Goal: Information Seeking & Learning: Learn about a topic

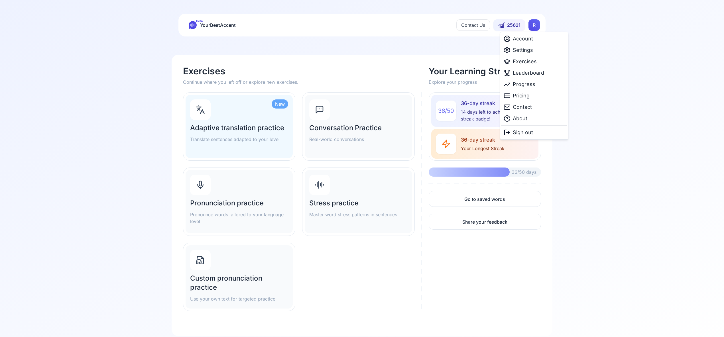
scroll to position [0, 0]
click at [536, 28] on html "beta YourBestAccent Contact Us 25621 R Exercises Continue where you left off or…" at bounding box center [362, 168] width 724 height 337
click at [530, 51] on span "Settings" at bounding box center [523, 50] width 20 height 8
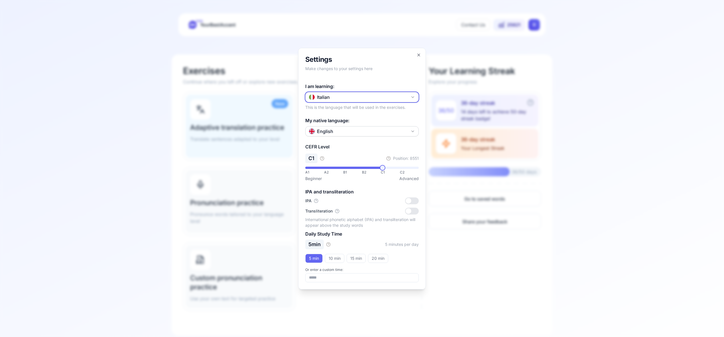
click at [414, 97] on icon "button" at bounding box center [413, 97] width 2 height 1
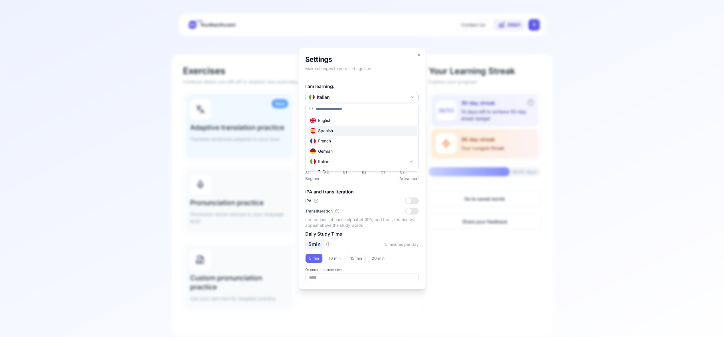
scroll to position [0, 0]
click at [364, 131] on div "Spanish" at bounding box center [362, 130] width 111 height 10
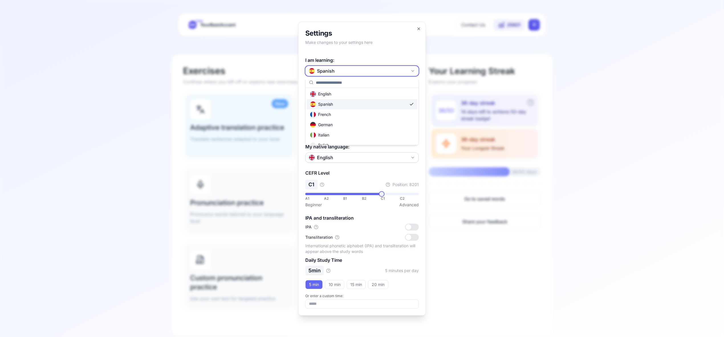
scroll to position [0, 0]
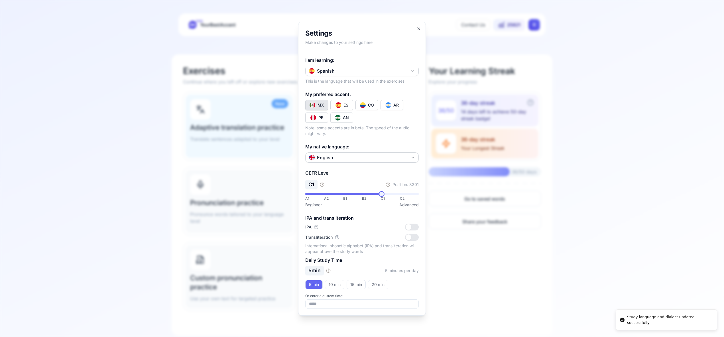
click at [363, 106] on img "Toggle es-CO" at bounding box center [363, 105] width 6 height 6
click at [419, 29] on icon "button" at bounding box center [419, 29] width 2 height 2
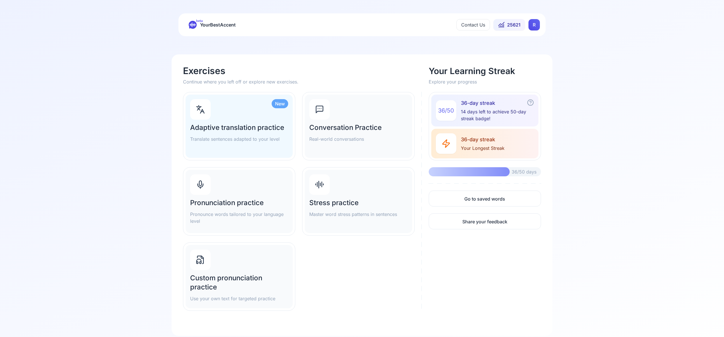
click at [202, 185] on icon at bounding box center [200, 184] width 9 height 9
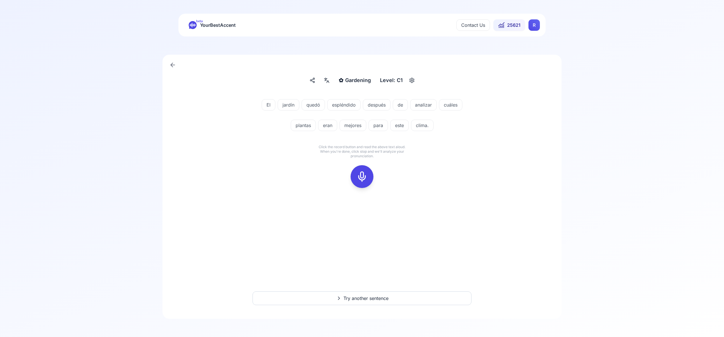
click at [362, 179] on icon at bounding box center [362, 176] width 11 height 11
click at [363, 180] on icon at bounding box center [362, 176] width 11 height 11
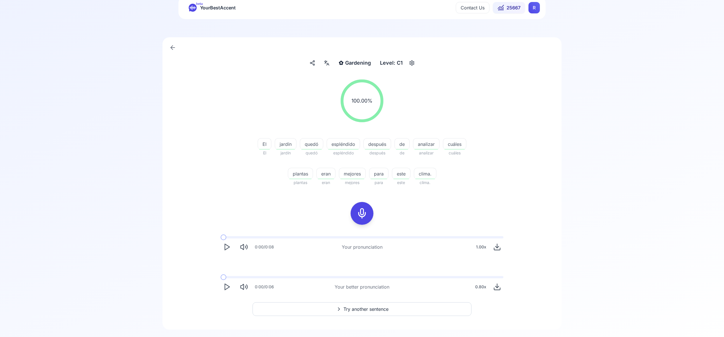
scroll to position [28, 0]
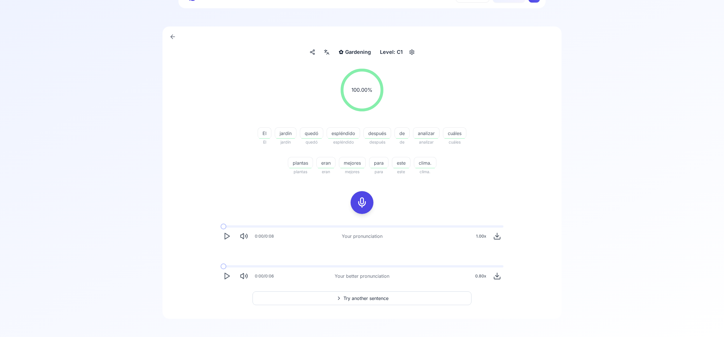
click at [361, 299] on span "Try another sentence" at bounding box center [366, 298] width 45 height 7
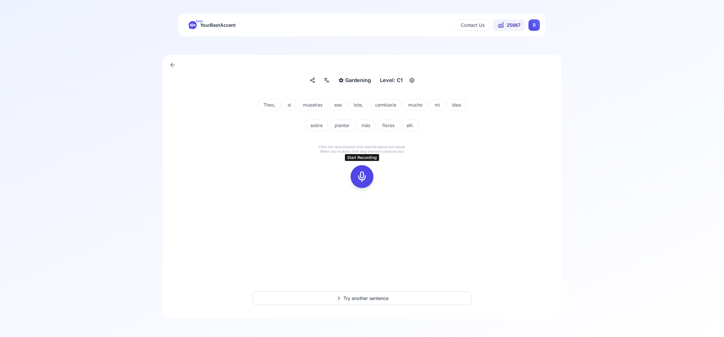
click at [361, 176] on icon at bounding box center [362, 176] width 11 height 11
click at [359, 177] on icon at bounding box center [362, 176] width 11 height 11
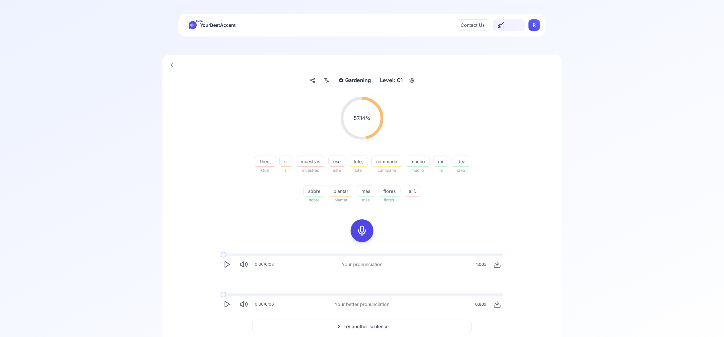
click at [325, 81] on icon at bounding box center [326, 81] width 7 height 6
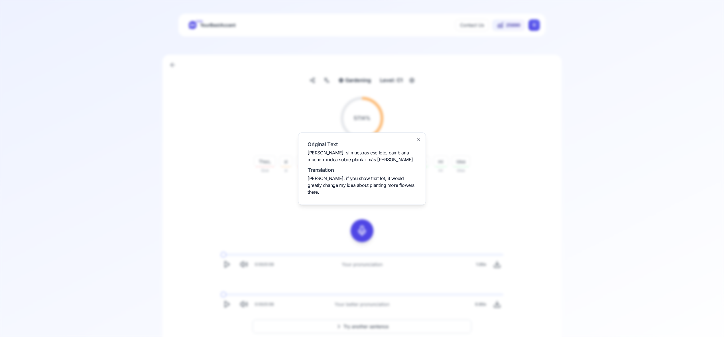
click at [417, 142] on icon "button" at bounding box center [419, 139] width 5 height 5
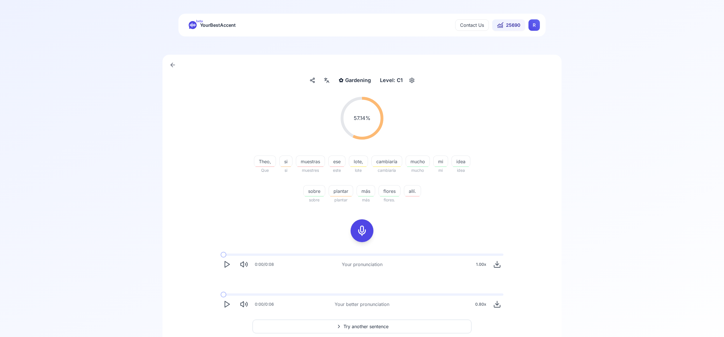
click at [381, 327] on span "Try another sentence" at bounding box center [366, 326] width 45 height 7
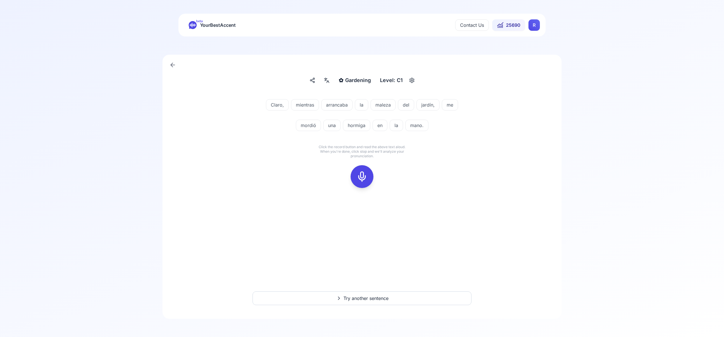
click at [363, 174] on icon at bounding box center [362, 176] width 11 height 11
click at [364, 173] on rect at bounding box center [362, 177] width 9 height 9
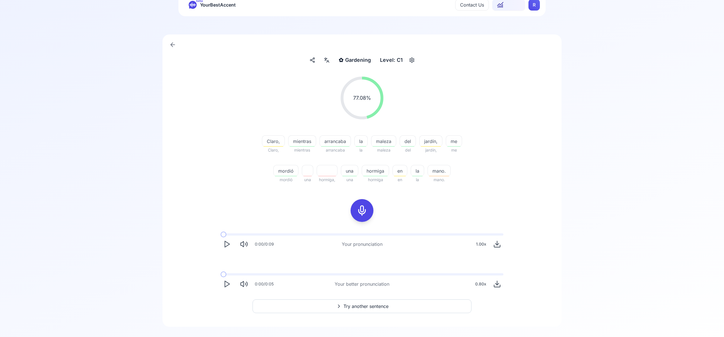
scroll to position [28, 0]
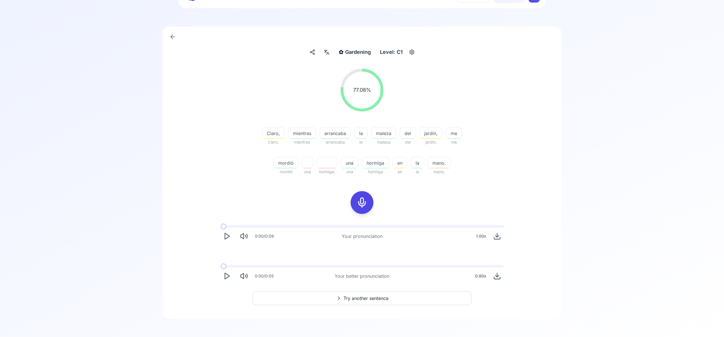
click at [386, 297] on span "Try another sentence" at bounding box center [366, 298] width 45 height 7
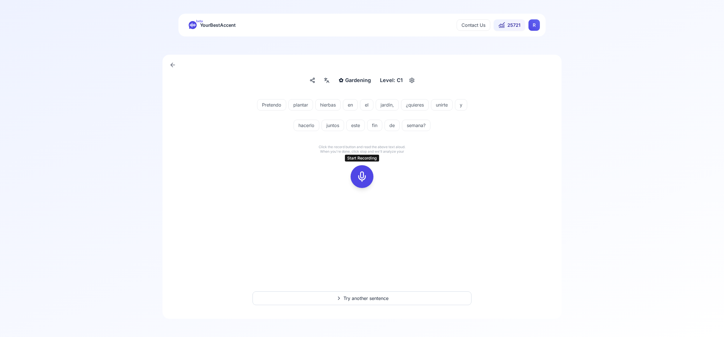
click at [363, 177] on icon at bounding box center [362, 176] width 11 height 11
click at [368, 179] on div at bounding box center [362, 176] width 14 height 23
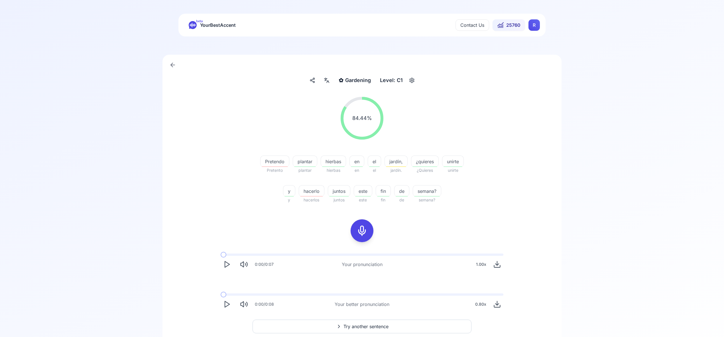
click at [379, 327] on span "Try another sentence" at bounding box center [366, 326] width 45 height 7
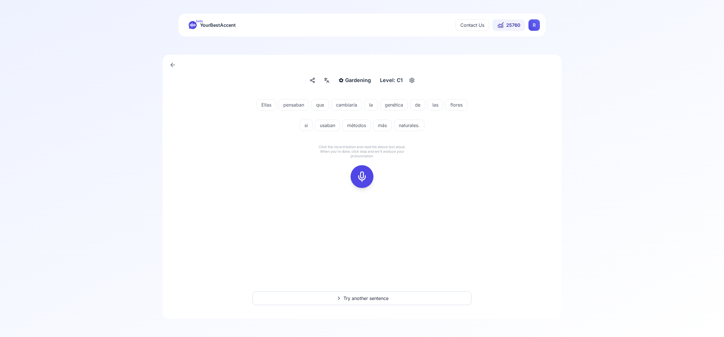
click at [367, 179] on icon at bounding box center [362, 176] width 11 height 11
click at [364, 176] on icon at bounding box center [362, 176] width 11 height 11
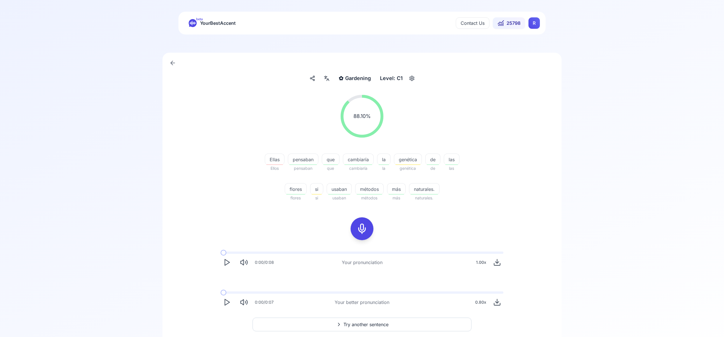
scroll to position [2, 0]
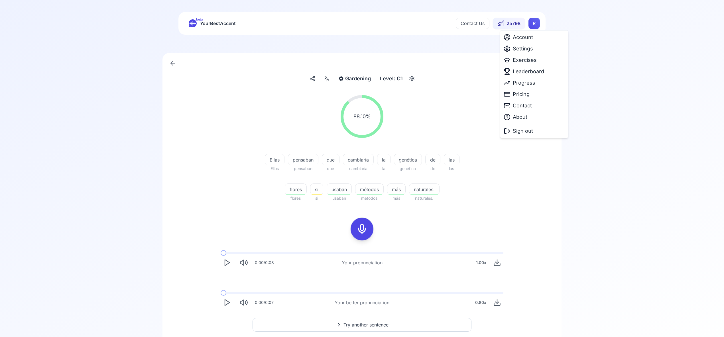
click at [536, 25] on html "beta YourBestAccent Contact Us 25798 R ✿ Gardening Gardening Level: C1 88.10 % …" at bounding box center [362, 166] width 724 height 337
click at [528, 48] on span "Settings" at bounding box center [523, 49] width 20 height 8
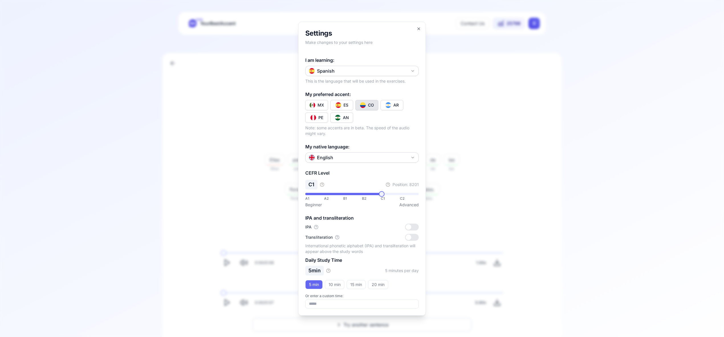
click at [413, 71] on icon "button" at bounding box center [413, 71] width 5 height 5
click at [362, 119] on div "French" at bounding box center [362, 115] width 111 height 10
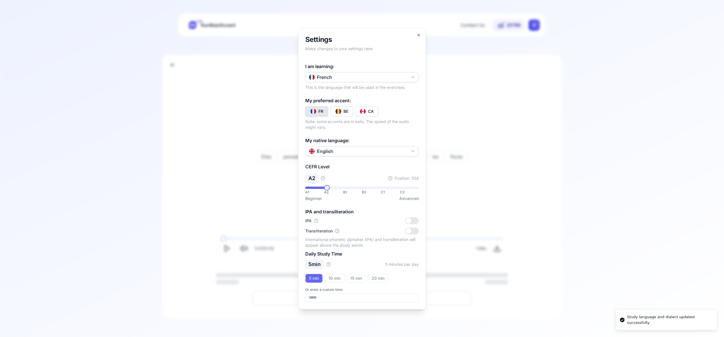
click at [366, 113] on button "CA" at bounding box center [367, 111] width 23 height 10
click at [418, 34] on icon "button" at bounding box center [419, 35] width 5 height 5
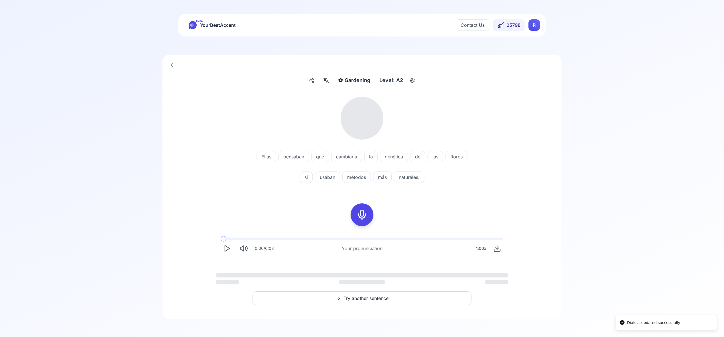
click at [536, 26] on html "Dialect updated successfully beta YourBestAccent Contact Us 25798 R ✿ Gardening…" at bounding box center [362, 168] width 724 height 337
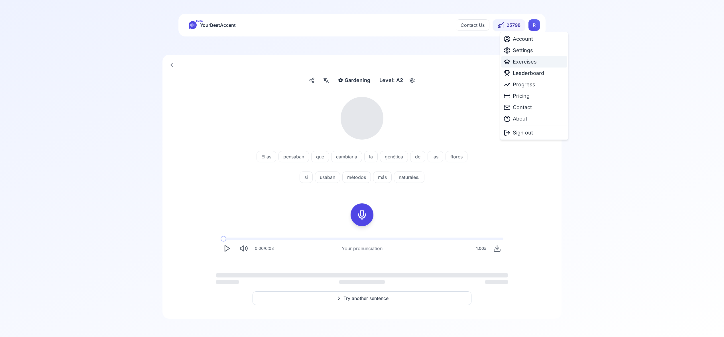
click at [530, 65] on span "Exercises" at bounding box center [525, 62] width 24 height 8
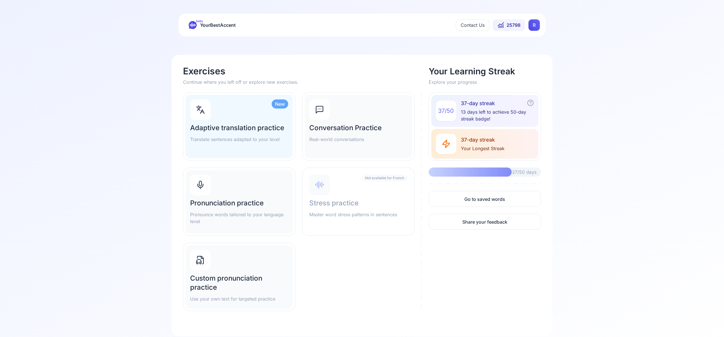
click at [227, 190] on div "Pronunciation practice Pronounce words tailored to your language level" at bounding box center [239, 201] width 107 height 63
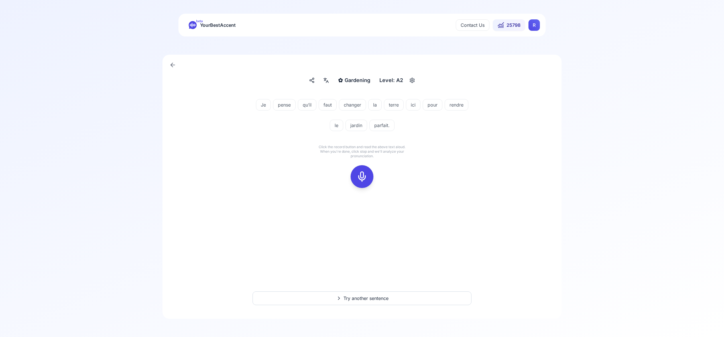
click at [360, 175] on icon at bounding box center [362, 176] width 11 height 11
click at [366, 177] on rect at bounding box center [362, 177] width 9 height 9
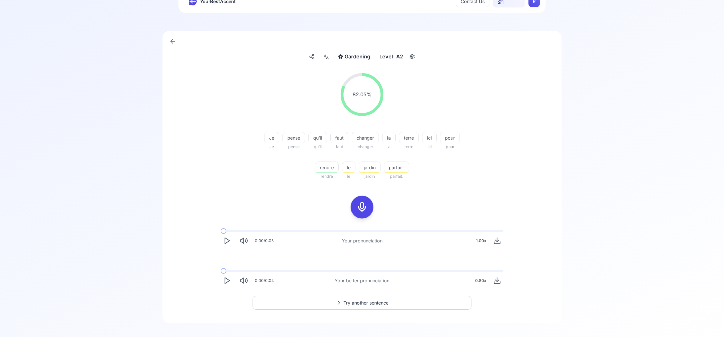
scroll to position [28, 0]
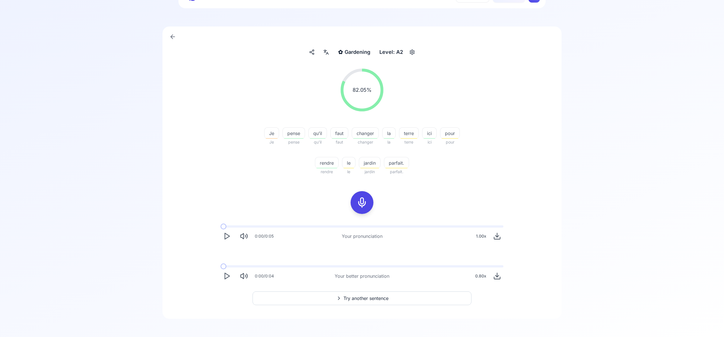
click at [375, 296] on span "Try another sentence" at bounding box center [366, 298] width 45 height 7
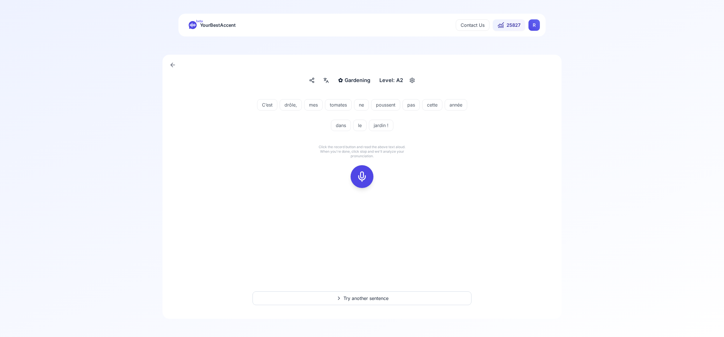
click at [362, 176] on icon at bounding box center [362, 176] width 11 height 11
click at [372, 181] on button at bounding box center [362, 176] width 23 height 23
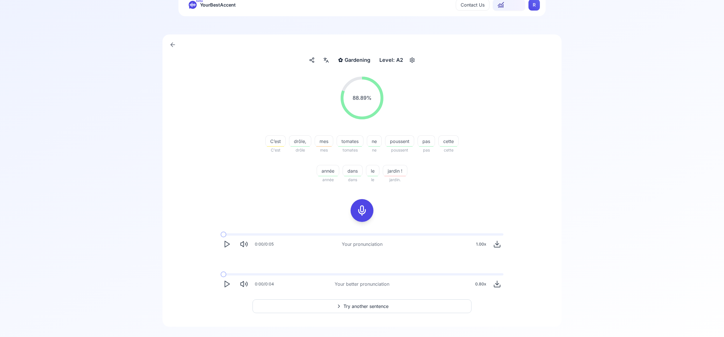
scroll to position [21, 0]
click at [367, 305] on span "Try another sentence" at bounding box center [366, 305] width 45 height 7
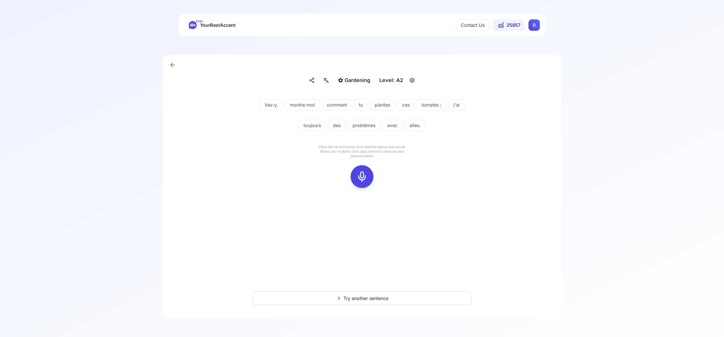
click at [364, 175] on icon at bounding box center [362, 176] width 11 height 11
click at [363, 177] on icon at bounding box center [362, 176] width 11 height 11
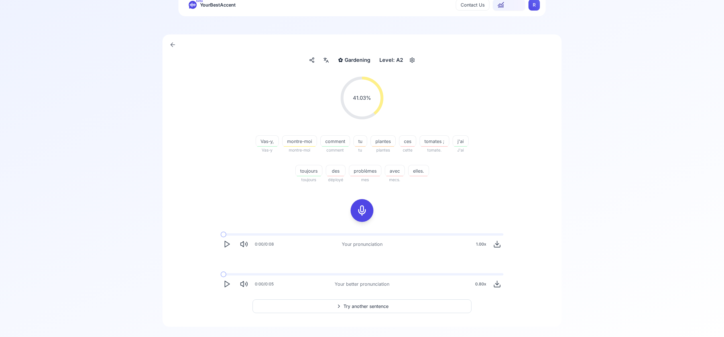
scroll to position [28, 0]
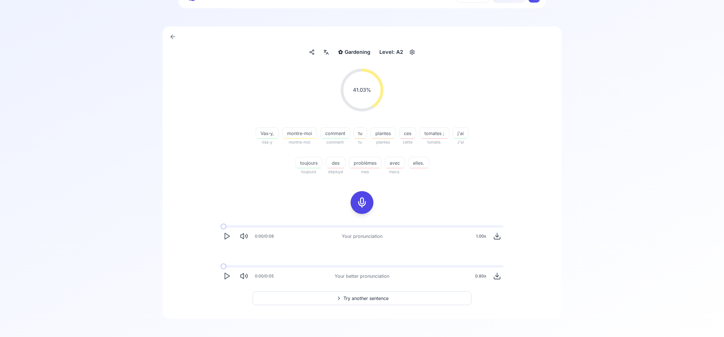
click at [366, 297] on span "Try another sentence" at bounding box center [366, 298] width 45 height 7
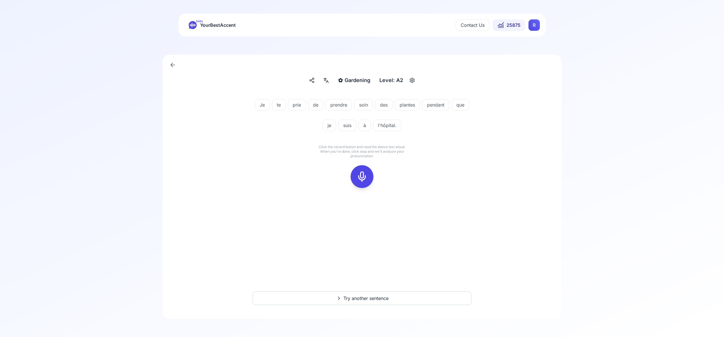
click at [362, 176] on icon at bounding box center [362, 176] width 11 height 11
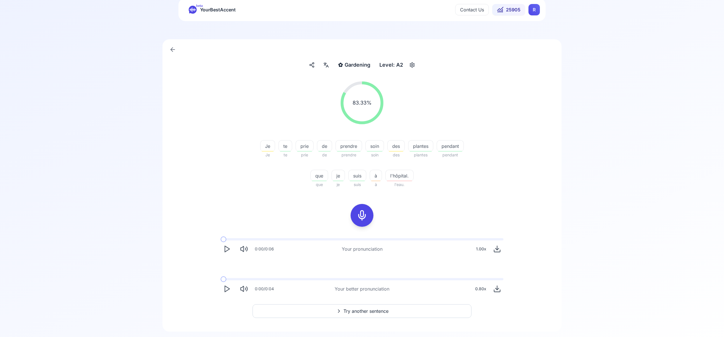
scroll to position [28, 0]
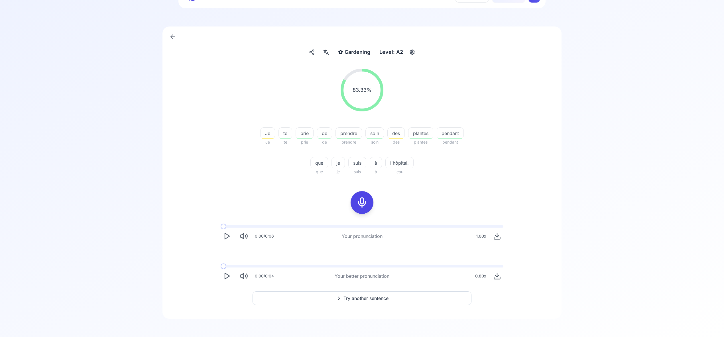
click at [379, 298] on span "Try another sentence" at bounding box center [366, 298] width 45 height 7
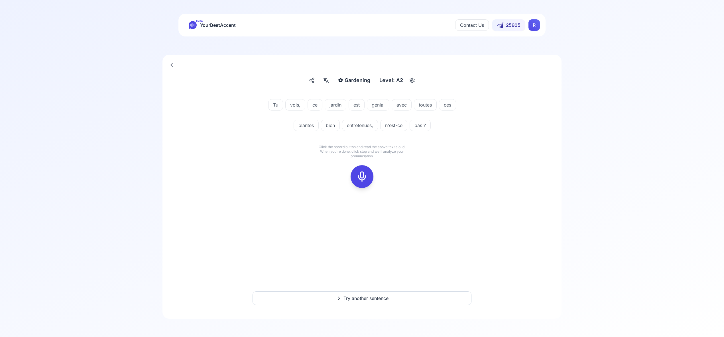
click at [366, 176] on rect at bounding box center [362, 177] width 9 height 9
click at [366, 183] on div at bounding box center [362, 176] width 14 height 23
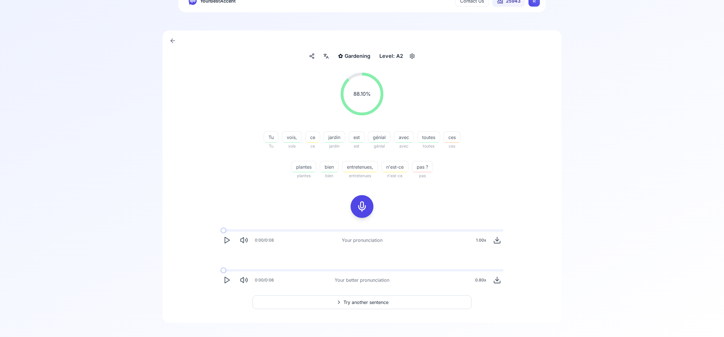
scroll to position [25, 0]
click at [380, 300] on span "Try another sentence" at bounding box center [366, 302] width 45 height 7
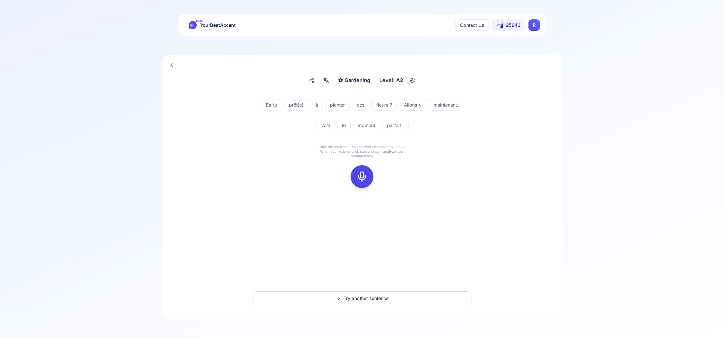
click at [361, 181] on rect at bounding box center [362, 177] width 9 height 9
click at [362, 177] on icon at bounding box center [362, 176] width 11 height 11
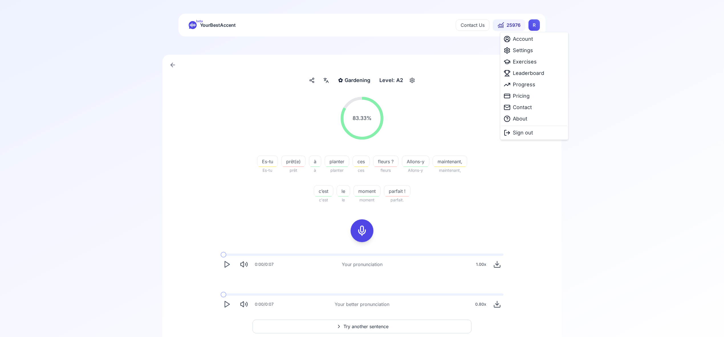
click at [534, 26] on html "beta YourBestAccent Contact Us 25976 R ✿ Gardening Gardening Level: A2 83.33 % …" at bounding box center [362, 168] width 724 height 337
click at [532, 50] on span "Settings" at bounding box center [523, 50] width 20 height 8
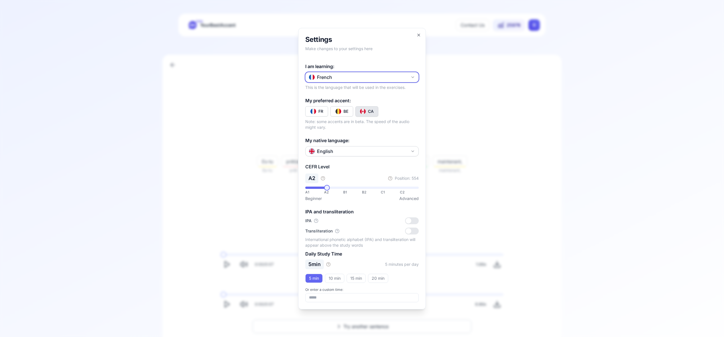
click at [413, 77] on icon "button" at bounding box center [413, 77] width 2 height 1
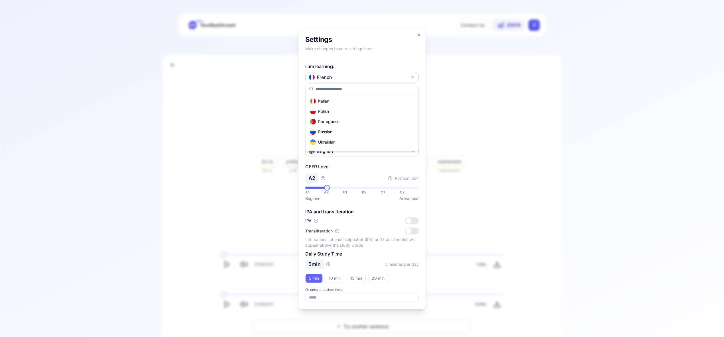
scroll to position [38, 0]
click at [361, 133] on div "Russian" at bounding box center [362, 133] width 111 height 10
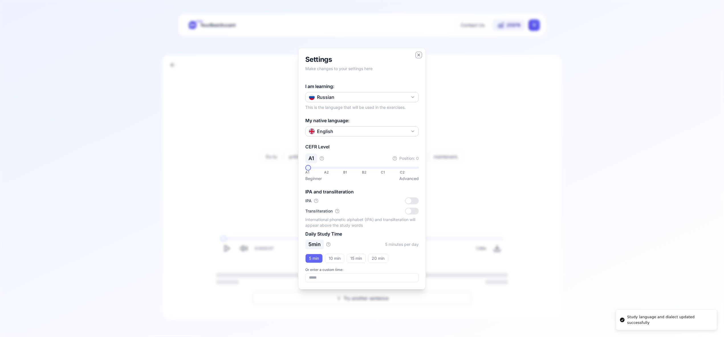
click at [418, 53] on icon "button" at bounding box center [419, 55] width 5 height 5
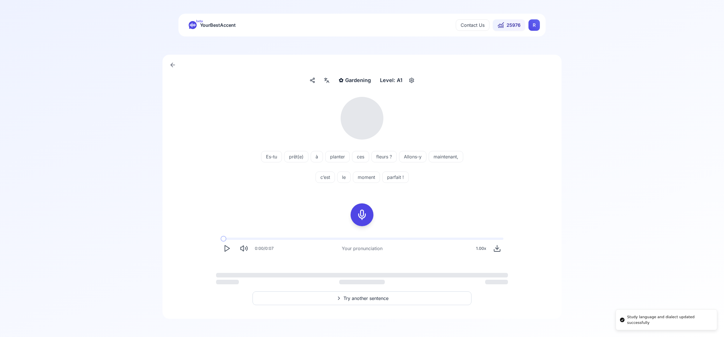
click at [538, 27] on html "Study language and dialect updated successfully beta YourBestAccent Contact Us …" at bounding box center [362, 168] width 724 height 337
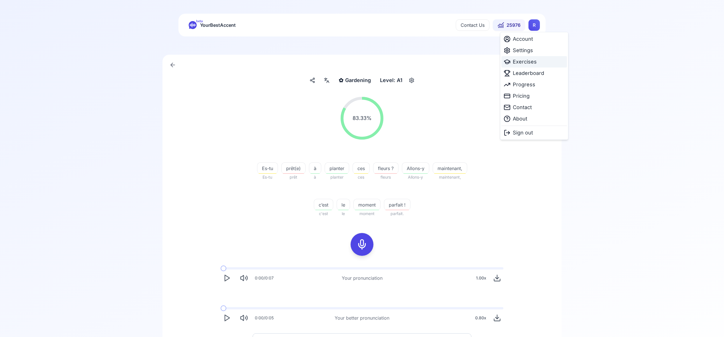
click at [521, 62] on span "Exercises" at bounding box center [525, 62] width 24 height 8
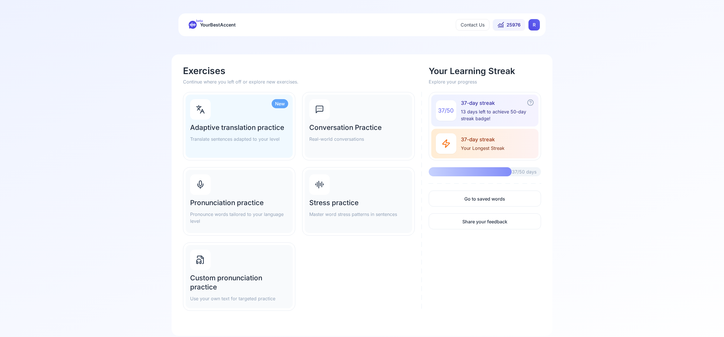
scroll to position [1, 0]
click at [203, 185] on icon at bounding box center [200, 185] width 5 height 3
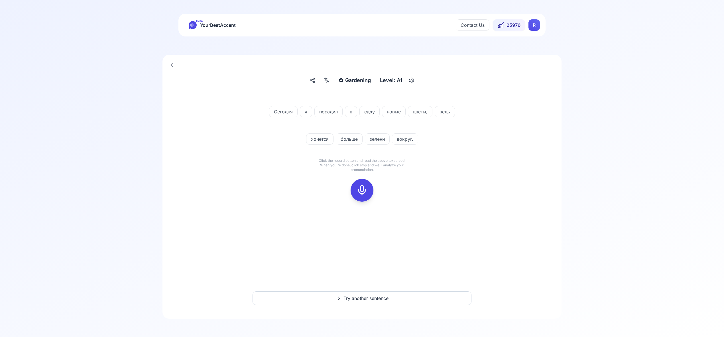
click at [366, 191] on icon at bounding box center [362, 190] width 11 height 11
click at [362, 191] on icon at bounding box center [362, 190] width 11 height 11
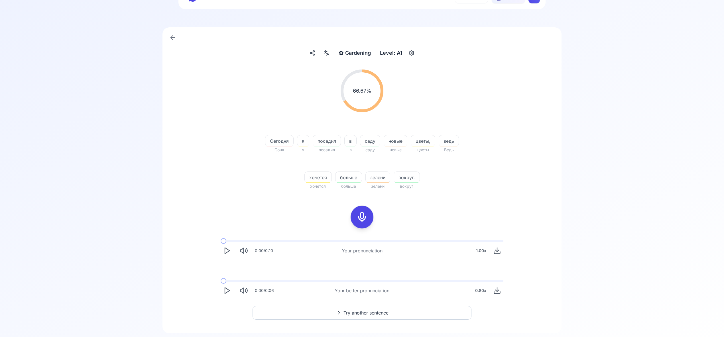
scroll to position [29, 0]
click at [364, 313] on span "Try another sentence" at bounding box center [366, 311] width 45 height 7
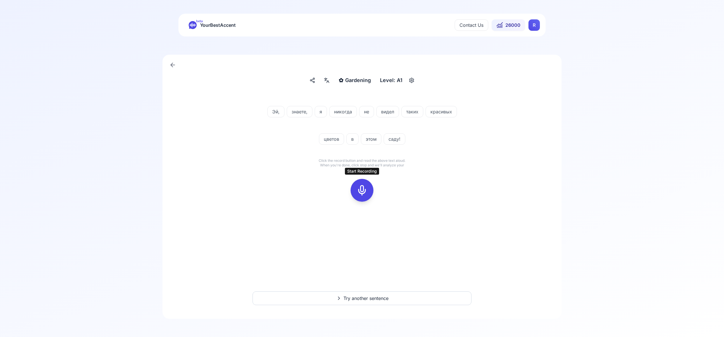
click at [362, 190] on icon at bounding box center [362, 190] width 11 height 11
click at [362, 194] on icon at bounding box center [362, 190] width 11 height 11
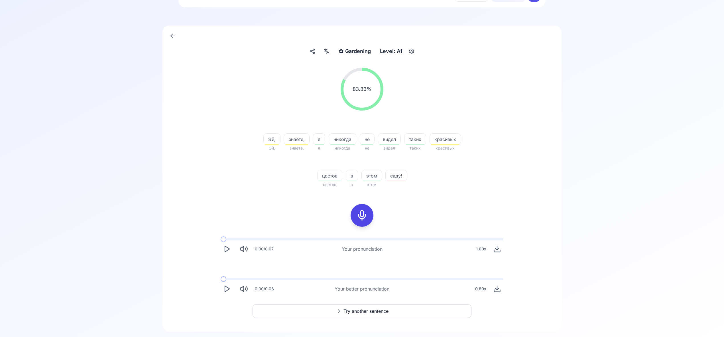
scroll to position [42, 0]
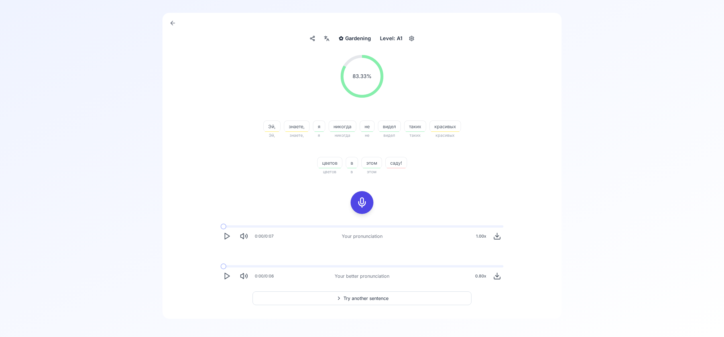
click at [380, 299] on span "Try another sentence" at bounding box center [366, 298] width 45 height 7
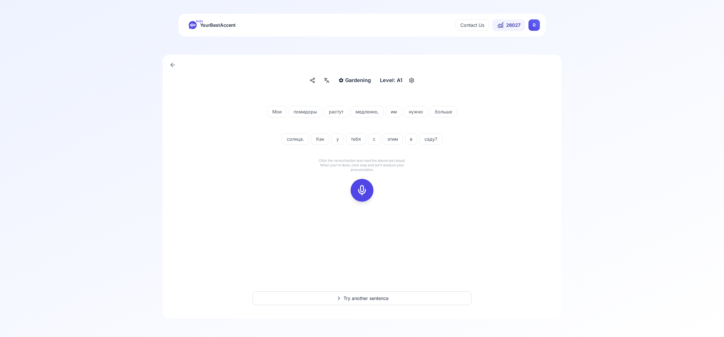
click at [361, 188] on icon at bounding box center [362, 190] width 11 height 11
click at [366, 193] on rect at bounding box center [362, 190] width 9 height 9
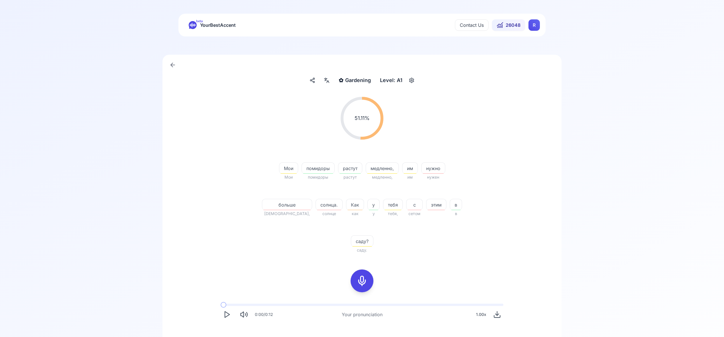
click at [326, 80] on icon at bounding box center [326, 80] width 2 height 2
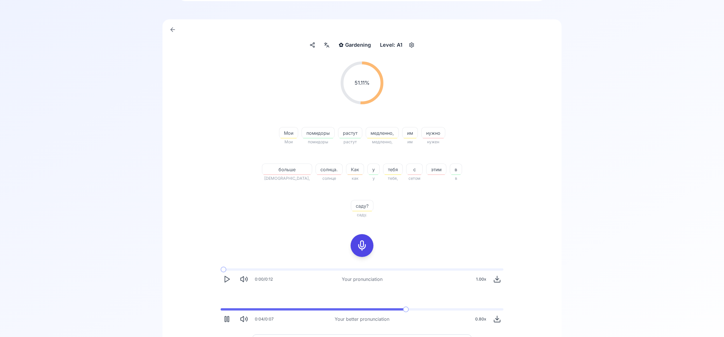
scroll to position [42, 0]
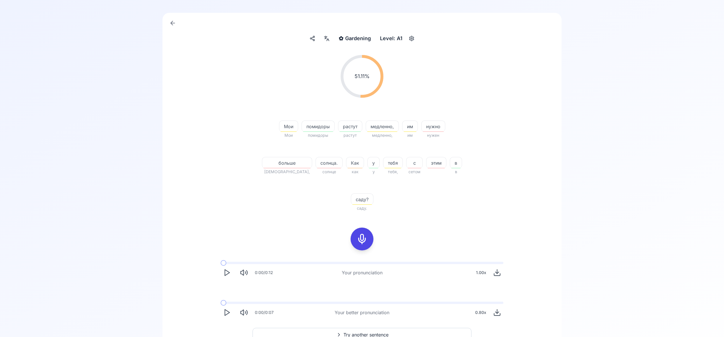
click at [365, 234] on icon at bounding box center [362, 239] width 11 height 11
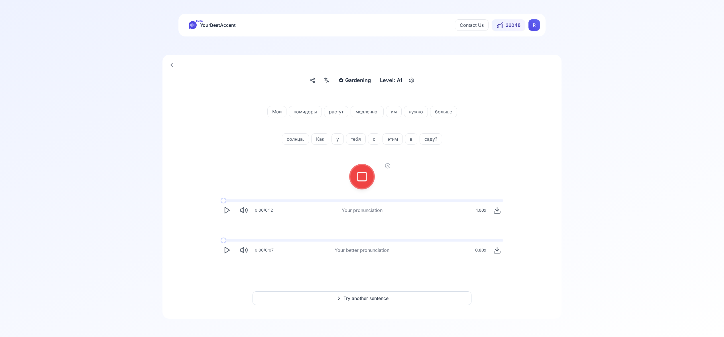
click at [362, 183] on div at bounding box center [362, 176] width 14 height 23
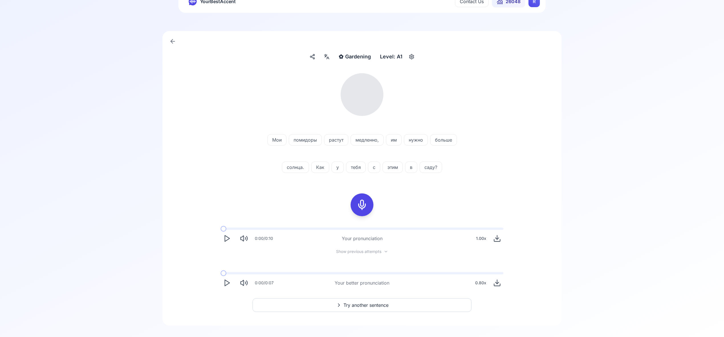
scroll to position [31, 0]
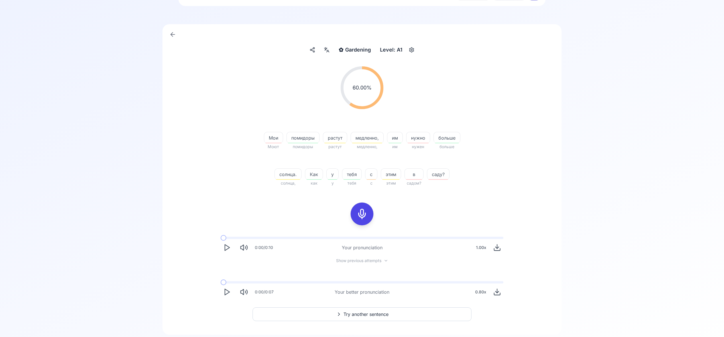
click at [368, 314] on span "Try another sentence" at bounding box center [366, 314] width 45 height 7
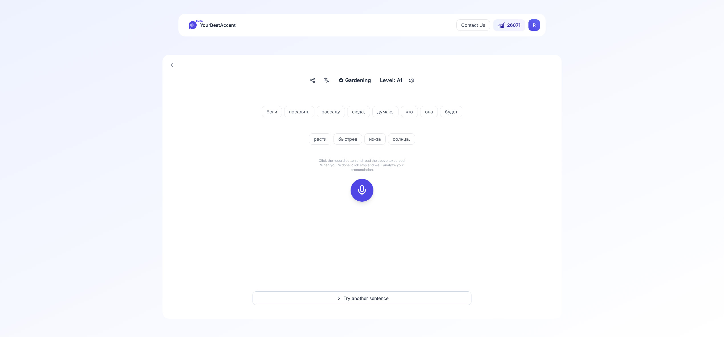
click at [362, 188] on icon at bounding box center [362, 190] width 11 height 11
click at [363, 186] on rect at bounding box center [362, 190] width 9 height 9
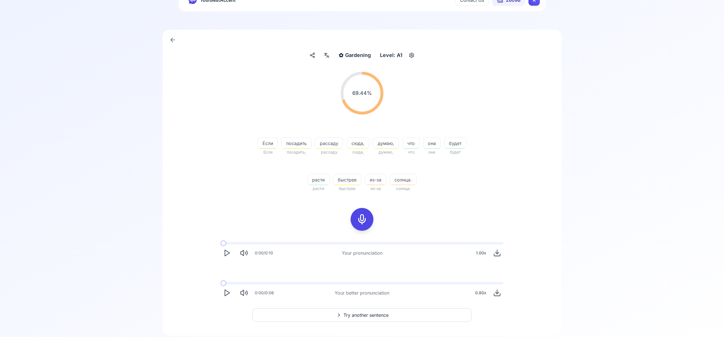
scroll to position [35, 0]
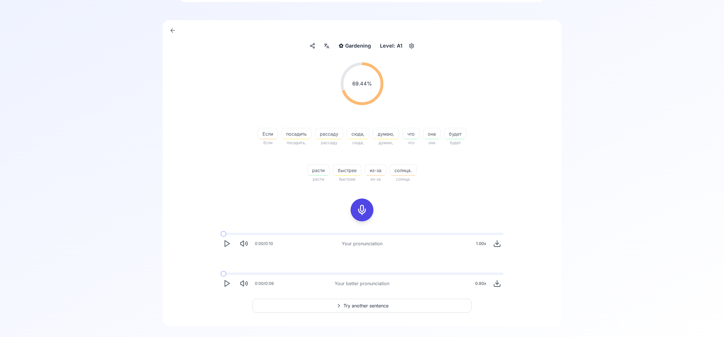
click at [368, 305] on span "Try another sentence" at bounding box center [366, 306] width 45 height 7
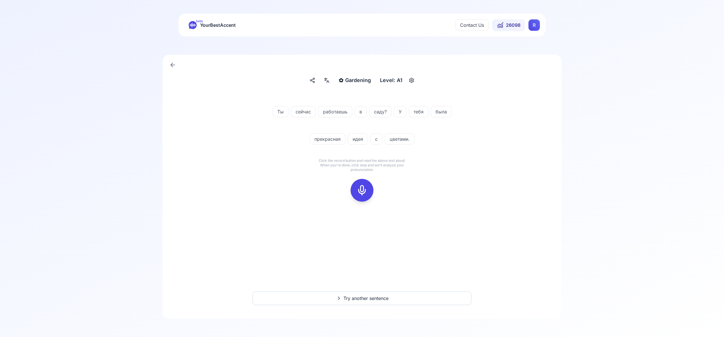
click at [362, 191] on icon at bounding box center [362, 190] width 11 height 11
click at [362, 189] on icon at bounding box center [362, 190] width 11 height 11
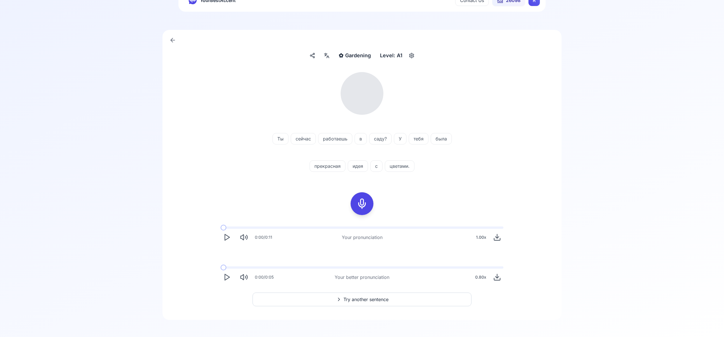
scroll to position [26, 0]
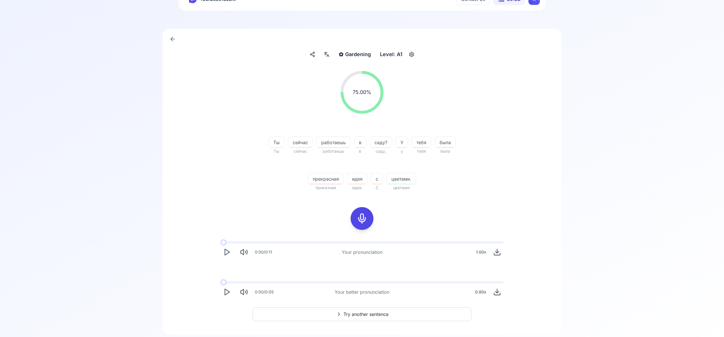
click at [373, 310] on button "Try another sentence" at bounding box center [362, 315] width 219 height 14
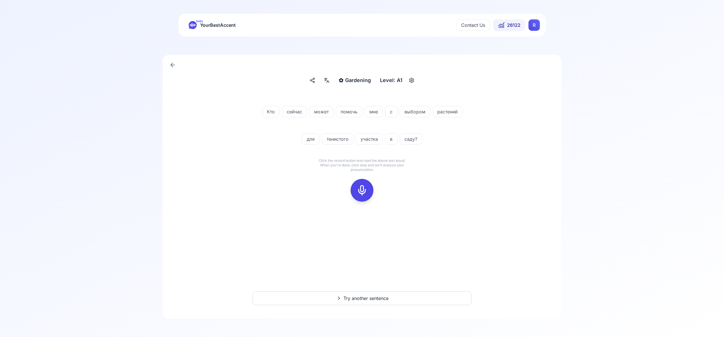
click at [365, 189] on icon at bounding box center [362, 190] width 11 height 11
click at [364, 189] on icon at bounding box center [362, 190] width 11 height 11
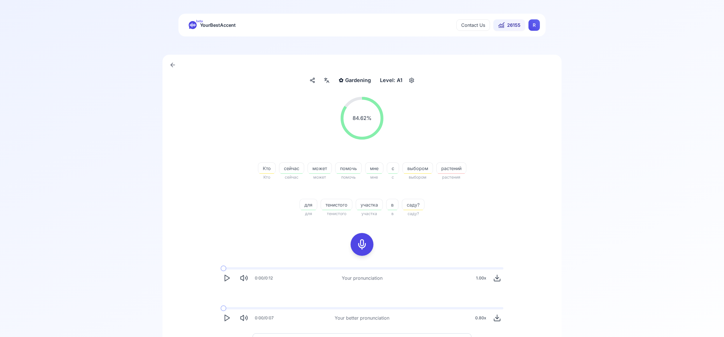
click at [328, 83] on icon at bounding box center [326, 81] width 7 height 6
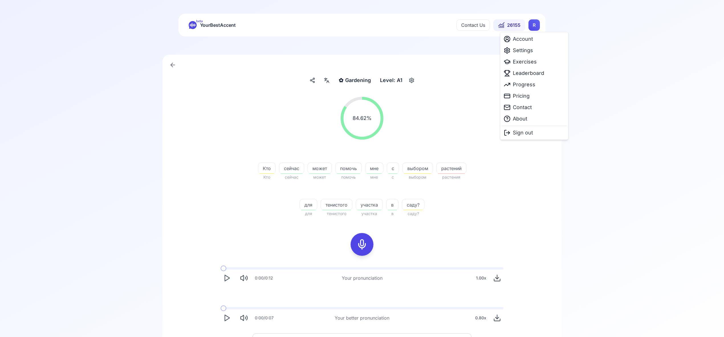
click at [536, 25] on html "beta YourBestAccent Contact Us 26155 R ✿ Gardening Gardening Level: A1 84.62 % …" at bounding box center [362, 168] width 724 height 337
click at [527, 62] on span "Exercises" at bounding box center [525, 62] width 24 height 8
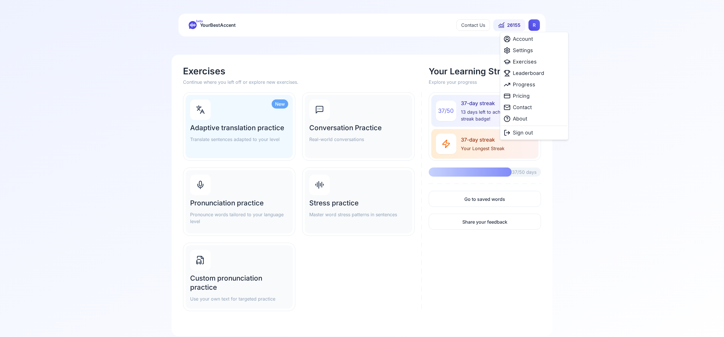
click at [537, 25] on html "beta YourBestAccent Contact Us 26155 R Exercises Continue where you left off or…" at bounding box center [362, 168] width 724 height 337
click at [529, 50] on span "Settings" at bounding box center [523, 50] width 20 height 8
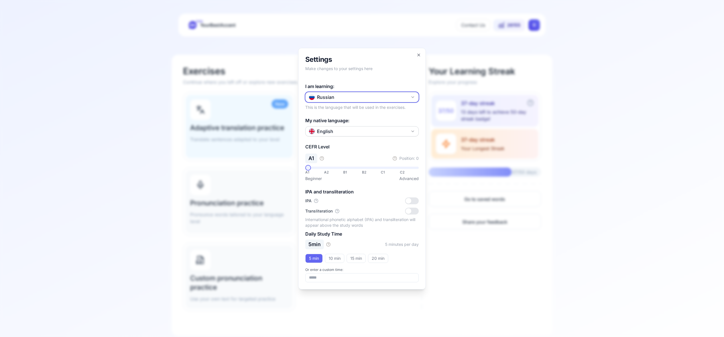
click at [414, 97] on icon "button" at bounding box center [413, 97] width 5 height 5
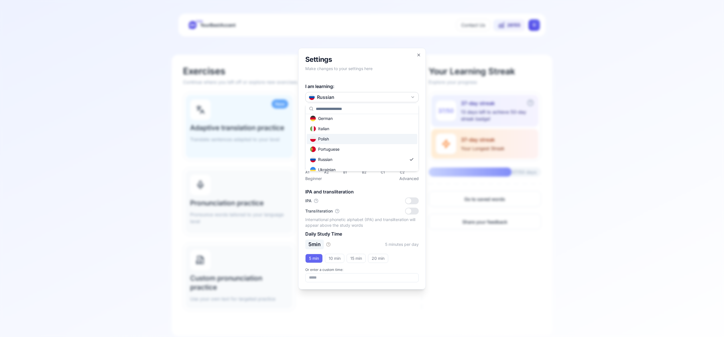
scroll to position [35, 0]
click at [368, 150] on div "Portuguese" at bounding box center [362, 147] width 111 height 10
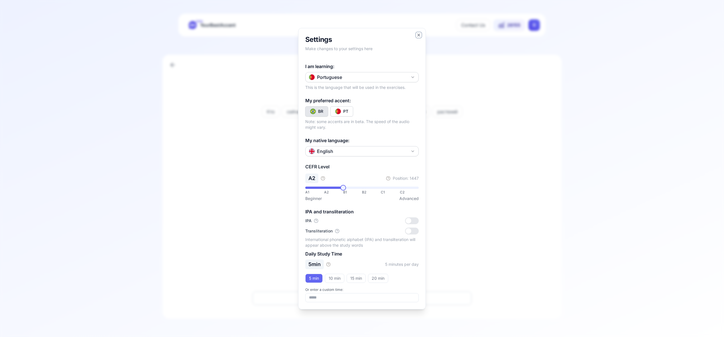
click at [418, 35] on icon "button" at bounding box center [419, 35] width 5 height 5
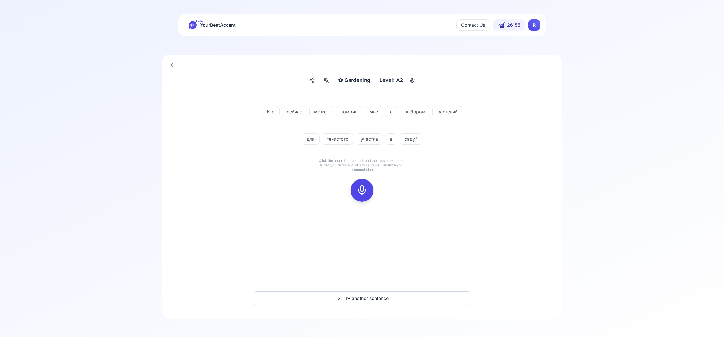
click at [535, 27] on html "beta YourBestAccent Contact Us 26155 R ✿ Gardening Gardening Level: A2 Кто сейч…" at bounding box center [362, 168] width 724 height 337
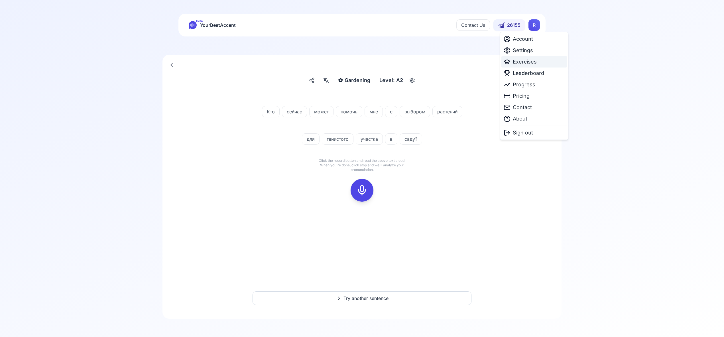
click at [526, 64] on span "Exercises" at bounding box center [525, 62] width 24 height 8
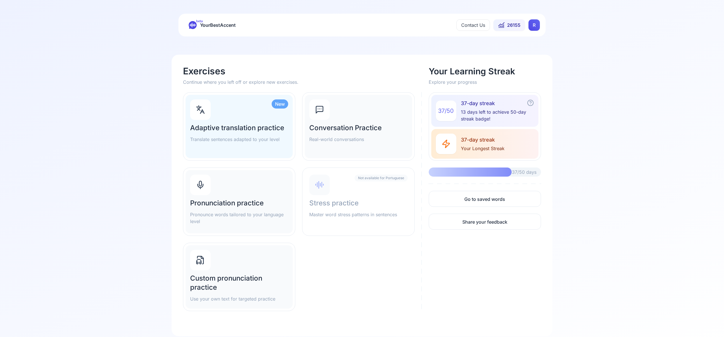
scroll to position [1, 0]
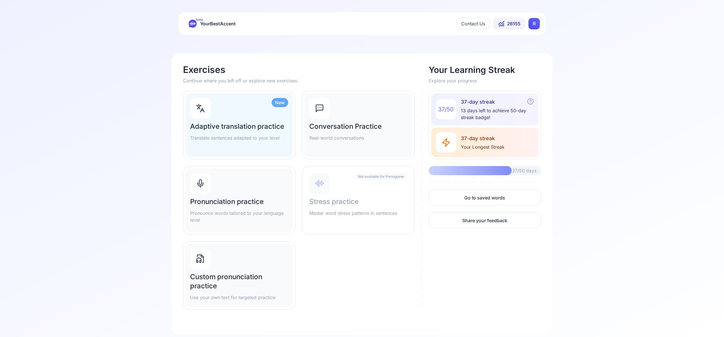
click at [230, 186] on div "Pronunciation practice Pronounce words tailored to your language level" at bounding box center [239, 200] width 107 height 63
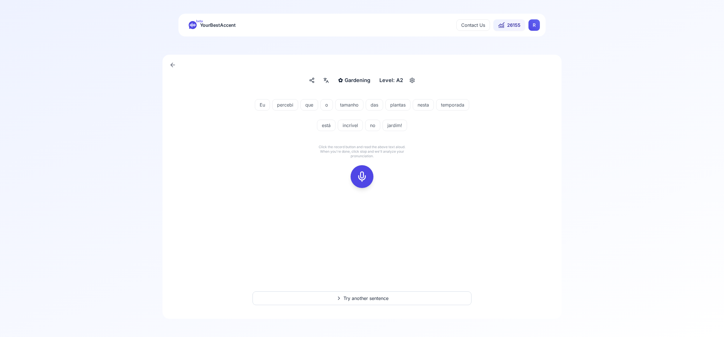
click at [359, 173] on icon at bounding box center [362, 176] width 11 height 11
click at [360, 174] on icon at bounding box center [362, 176] width 11 height 11
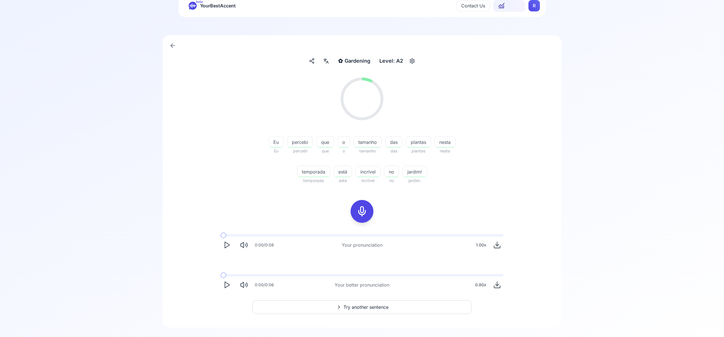
scroll to position [28, 0]
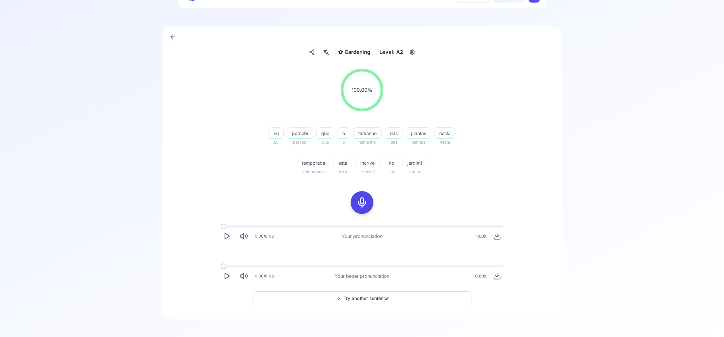
click at [355, 297] on span "Try another sentence" at bounding box center [366, 298] width 45 height 7
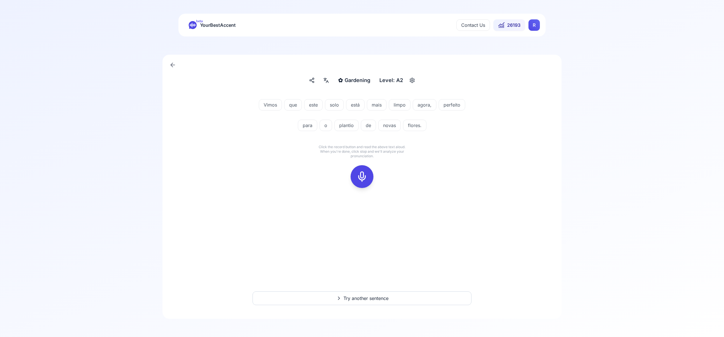
click at [363, 177] on icon at bounding box center [362, 176] width 11 height 11
click at [363, 176] on icon at bounding box center [362, 176] width 11 height 11
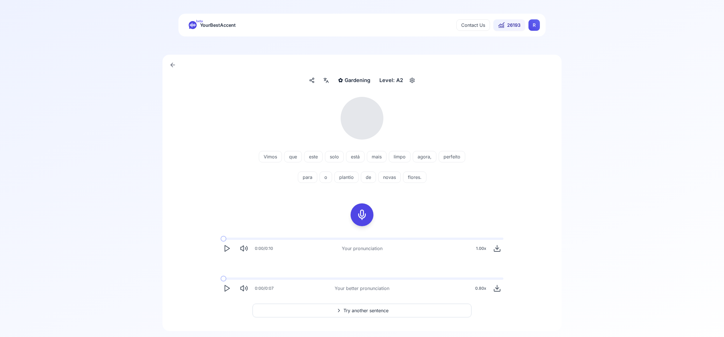
click at [325, 81] on icon at bounding box center [326, 81] width 7 height 6
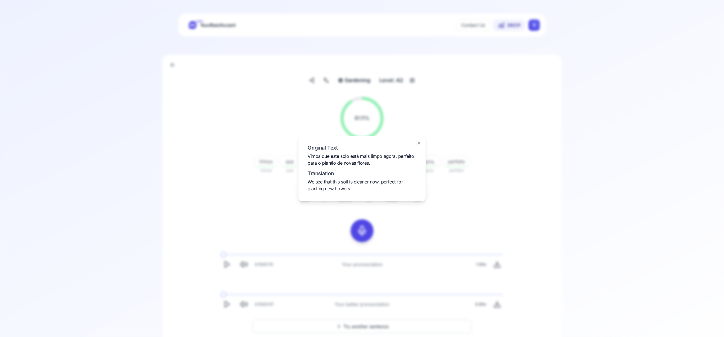
click at [418, 143] on icon "button" at bounding box center [419, 143] width 2 height 2
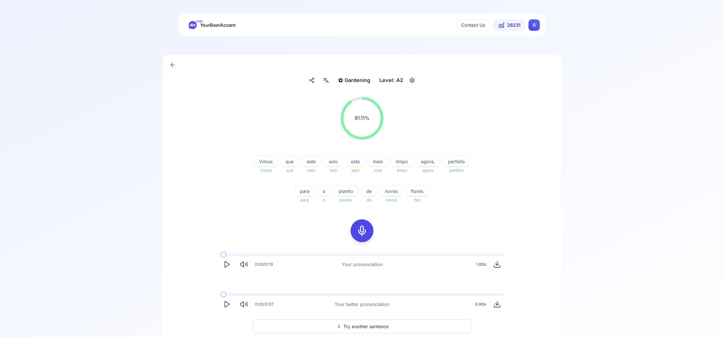
click at [370, 325] on span "Try another sentence" at bounding box center [366, 326] width 45 height 7
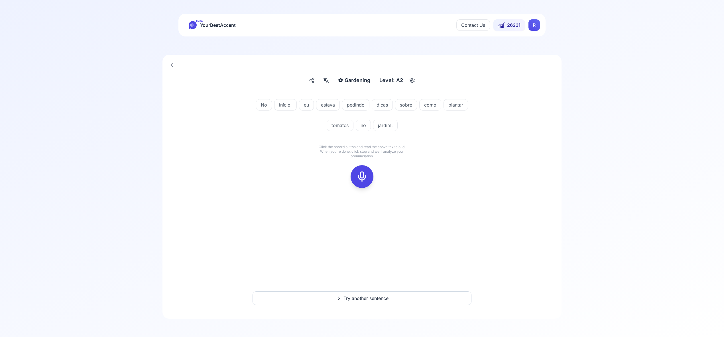
click at [362, 174] on icon at bounding box center [362, 176] width 11 height 11
click at [361, 177] on icon at bounding box center [362, 176] width 11 height 11
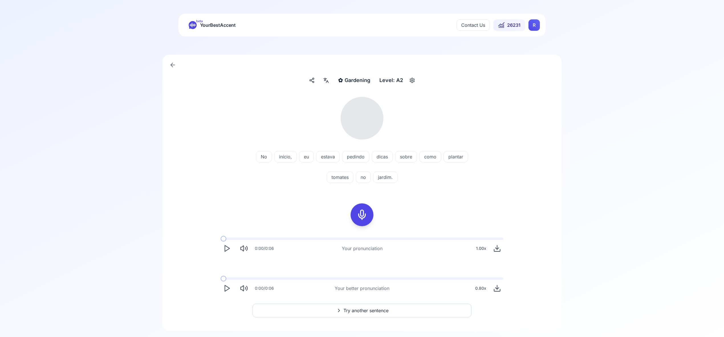
click at [327, 82] on icon at bounding box center [327, 82] width 1 height 0
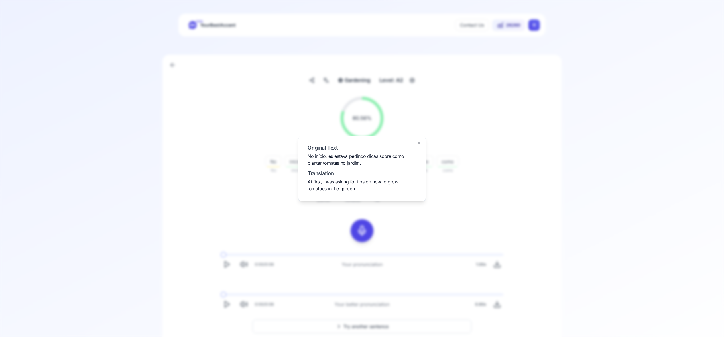
click at [419, 143] on icon "button" at bounding box center [419, 143] width 5 height 5
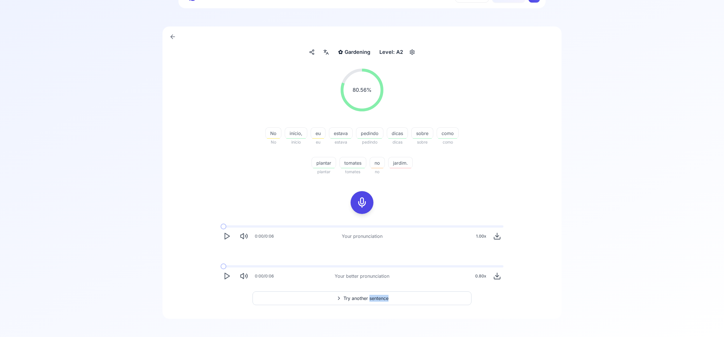
drag, startPoint x: 377, startPoint y: 295, endPoint x: 368, endPoint y: 297, distance: 9.8
click at [368, 297] on span "Try another sentence" at bounding box center [366, 298] width 45 height 7
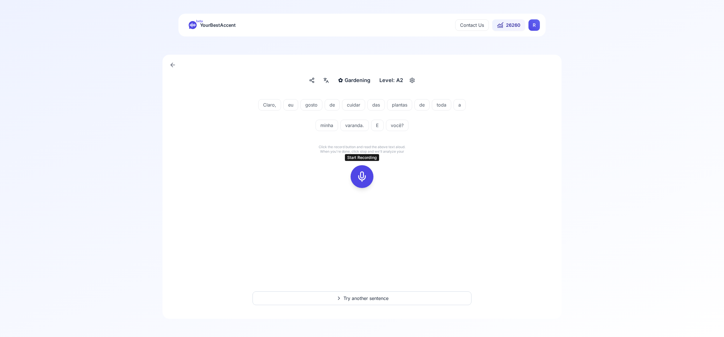
click at [365, 177] on icon at bounding box center [362, 176] width 11 height 11
click at [364, 176] on icon at bounding box center [362, 176] width 11 height 11
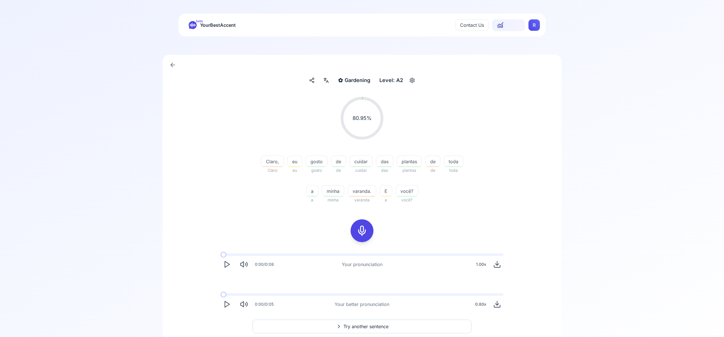
click at [328, 81] on icon at bounding box center [326, 81] width 7 height 6
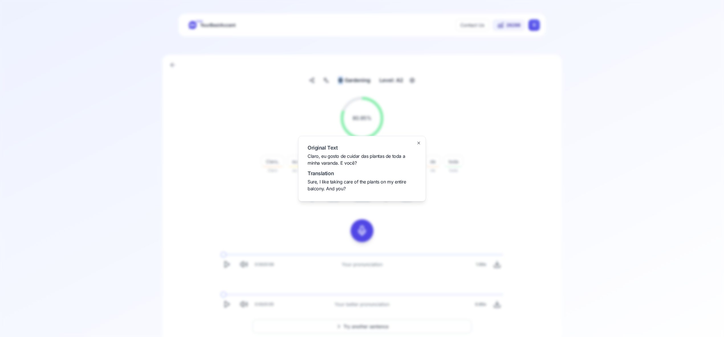
click at [420, 144] on icon "button" at bounding box center [419, 143] width 5 height 5
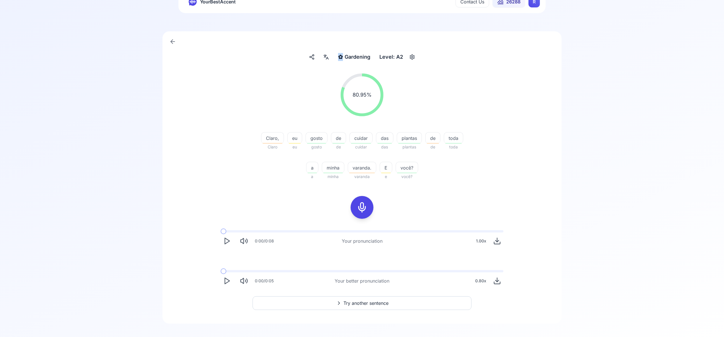
scroll to position [28, 0]
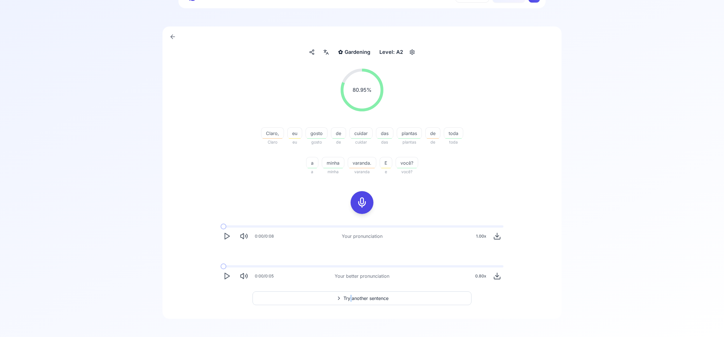
copy span
click at [346, 296] on span "Try another sentence" at bounding box center [366, 298] width 45 height 7
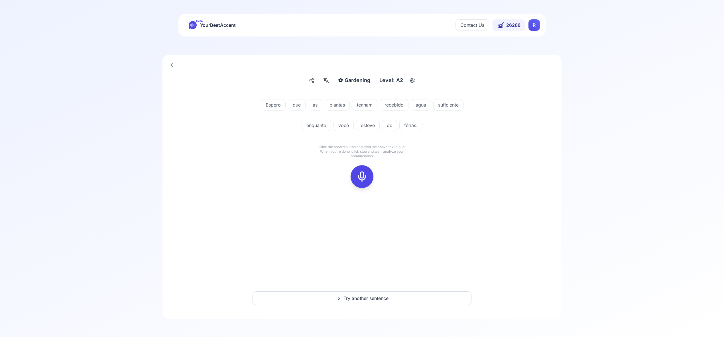
click at [363, 177] on icon at bounding box center [362, 176] width 11 height 11
click at [363, 178] on icon at bounding box center [362, 176] width 11 height 11
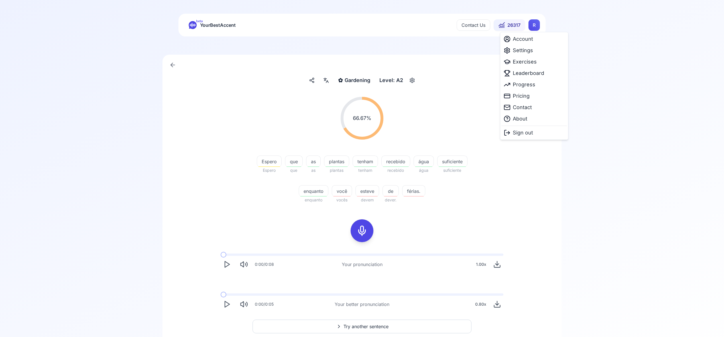
click at [532, 26] on html "beta YourBestAccent Contact Us 26317 R ✿ Gardening Gardening Level: A2 66.67 % …" at bounding box center [362, 168] width 724 height 337
click at [523, 96] on span "Pricing" at bounding box center [521, 96] width 17 height 8
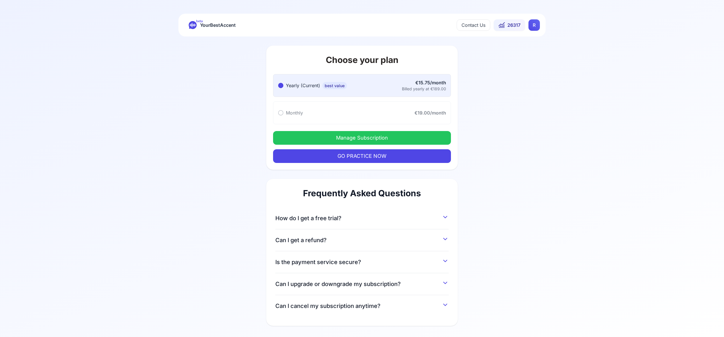
click at [392, 138] on button "Manage Subscription" at bounding box center [362, 138] width 178 height 14
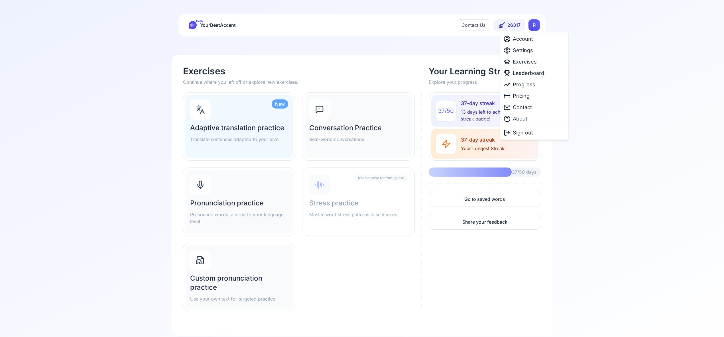
click at [533, 28] on html "beta YourBestAccent Contact Us 26317 R Exercises Continue where you left off or…" at bounding box center [362, 168] width 724 height 337
